Goal: Manage account settings

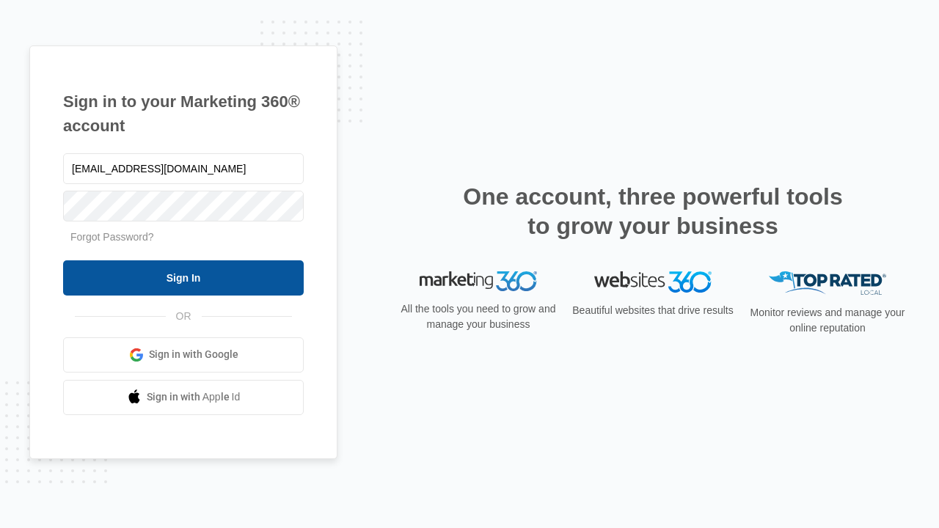
click at [183, 277] on input "Sign In" at bounding box center [183, 278] width 241 height 35
